Goal: Find specific page/section

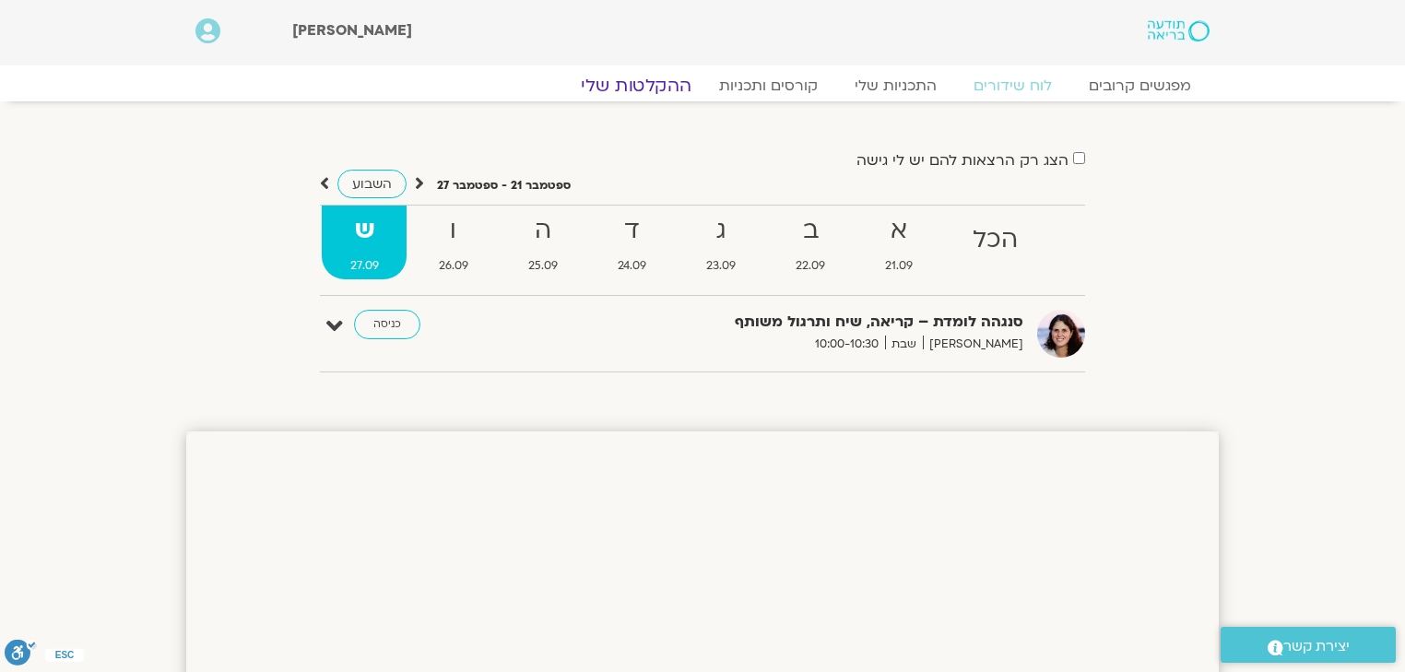
click at [632, 84] on link "ההקלטות שלי" at bounding box center [636, 86] width 155 height 22
